Goal: Complete application form

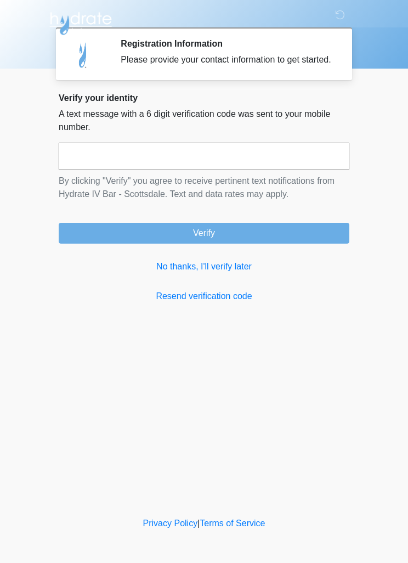
click at [114, 170] on input "text" at bounding box center [204, 156] width 291 height 27
type input "******"
click at [255, 239] on button "Verify" at bounding box center [204, 233] width 291 height 21
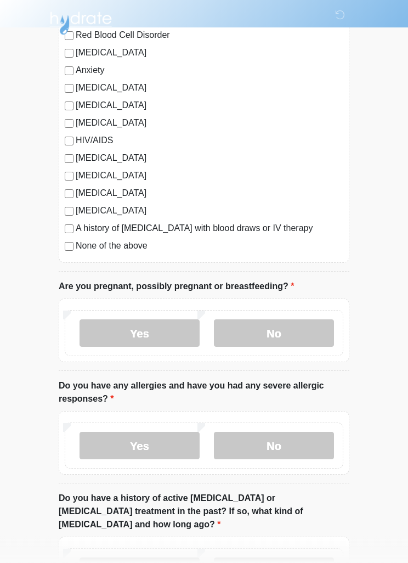
scroll to position [205, 0]
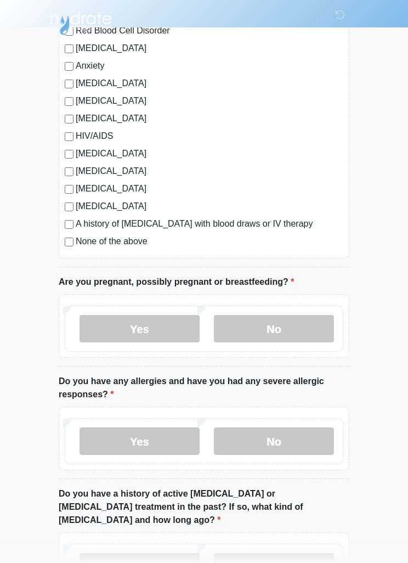
click at [280, 327] on label "No" at bounding box center [274, 328] width 120 height 27
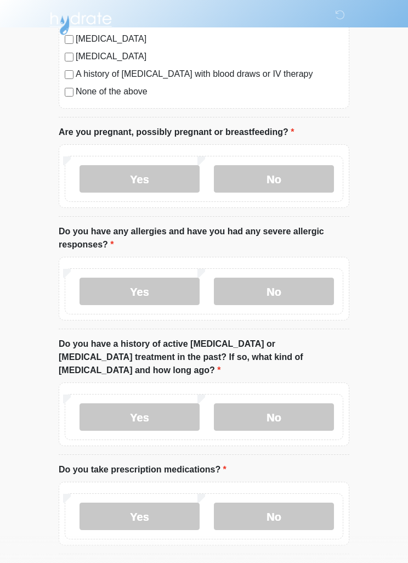
scroll to position [358, 0]
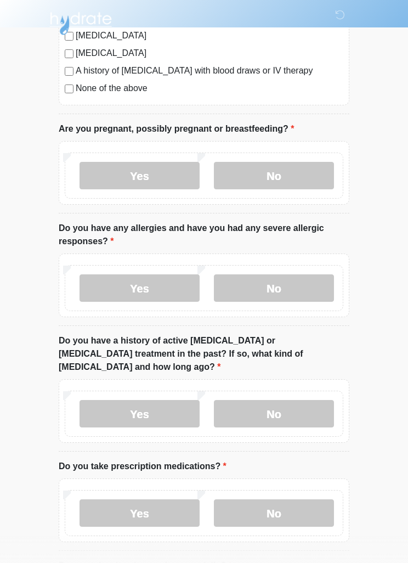
click at [284, 284] on label "No" at bounding box center [274, 287] width 120 height 27
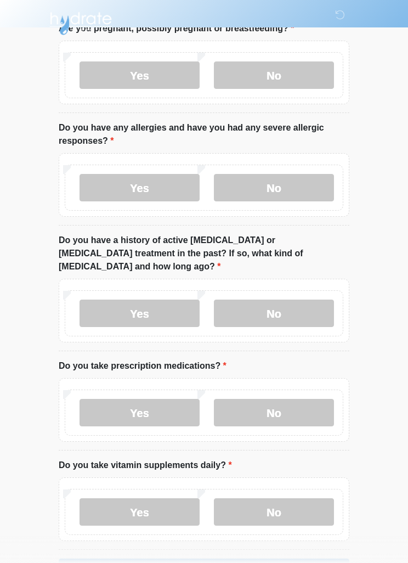
scroll to position [470, 0]
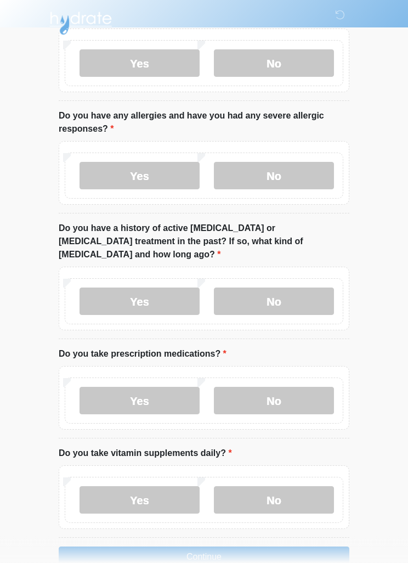
click at [311, 279] on div "Yes No" at bounding box center [204, 302] width 279 height 46
click at [278, 301] on label "No" at bounding box center [274, 301] width 120 height 27
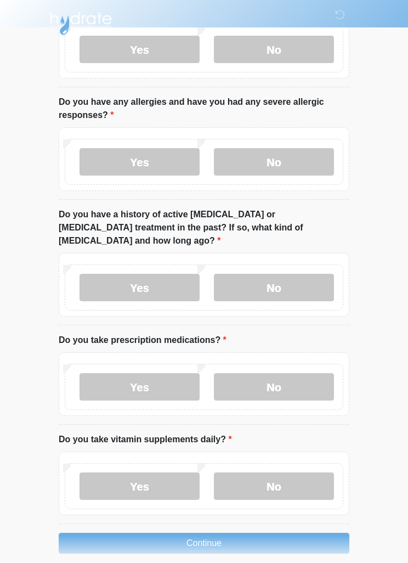
click at [301, 373] on label "No" at bounding box center [274, 386] width 120 height 27
click at [166, 478] on label "Yes" at bounding box center [140, 485] width 120 height 27
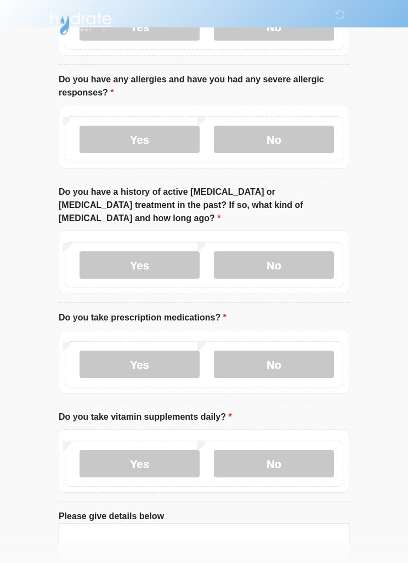
scroll to position [561, 0]
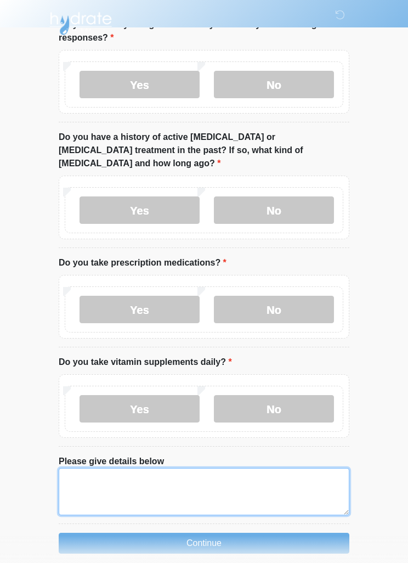
click at [94, 477] on textarea "Please give details below" at bounding box center [204, 491] width 291 height 47
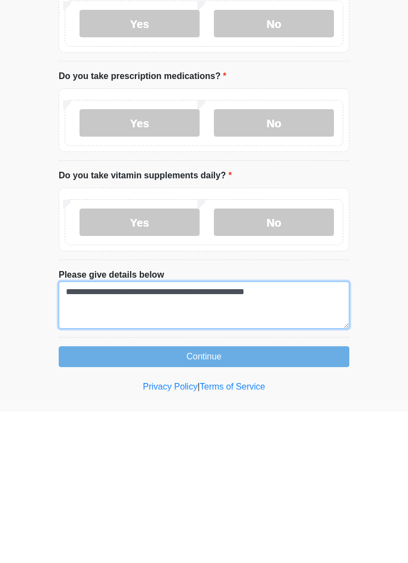
type textarea "**********"
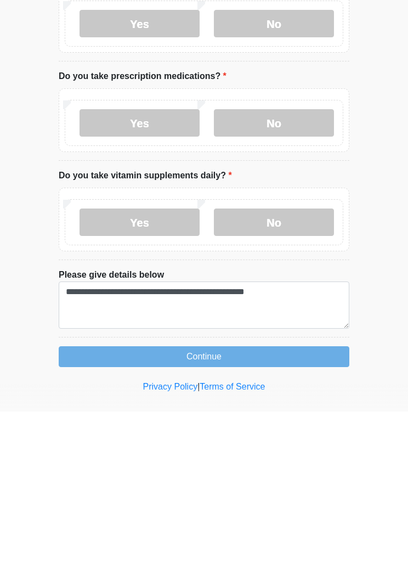
click at [232, 498] on button "Continue" at bounding box center [204, 508] width 291 height 21
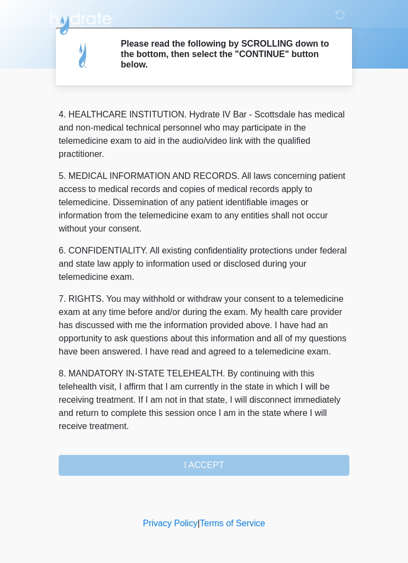
scroll to position [306, 0]
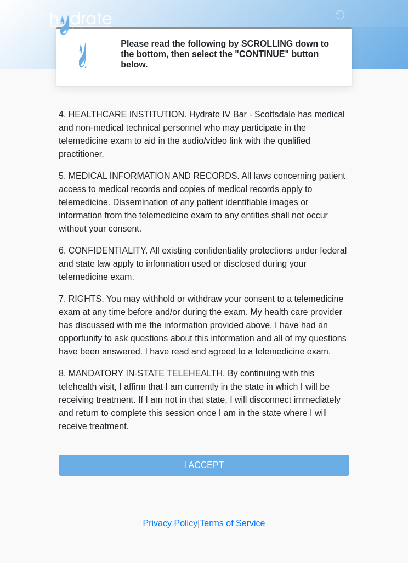
click at [227, 461] on button "I ACCEPT" at bounding box center [204, 465] width 291 height 21
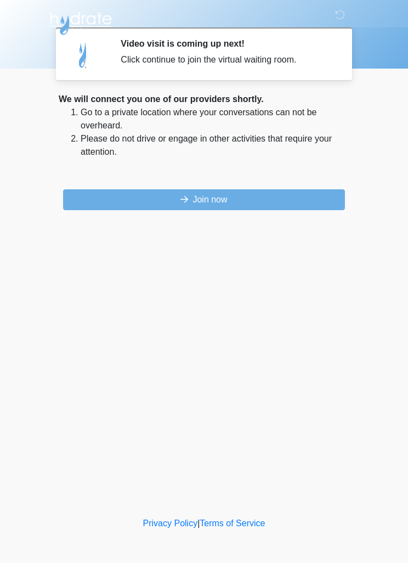
click at [230, 199] on button "Join now" at bounding box center [204, 199] width 282 height 21
